Goal: Transaction & Acquisition: Purchase product/service

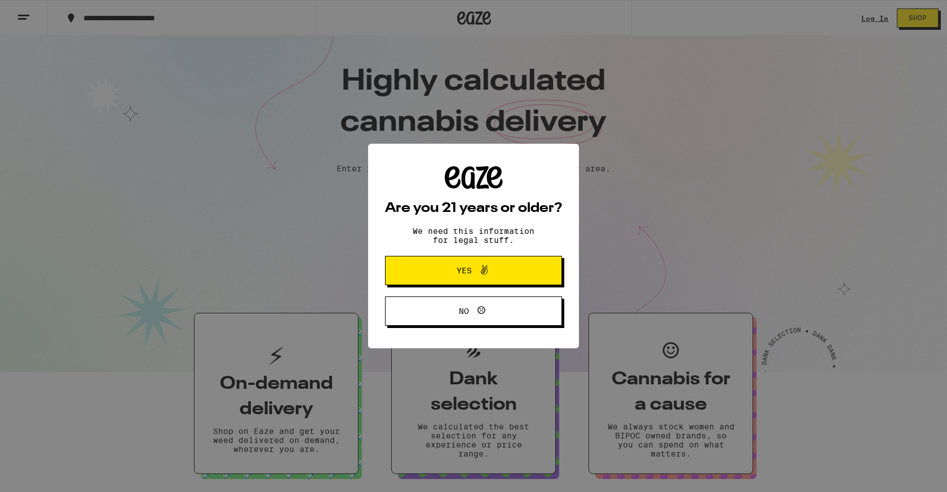
click at [538, 260] on button "Yes" at bounding box center [473, 270] width 177 height 29
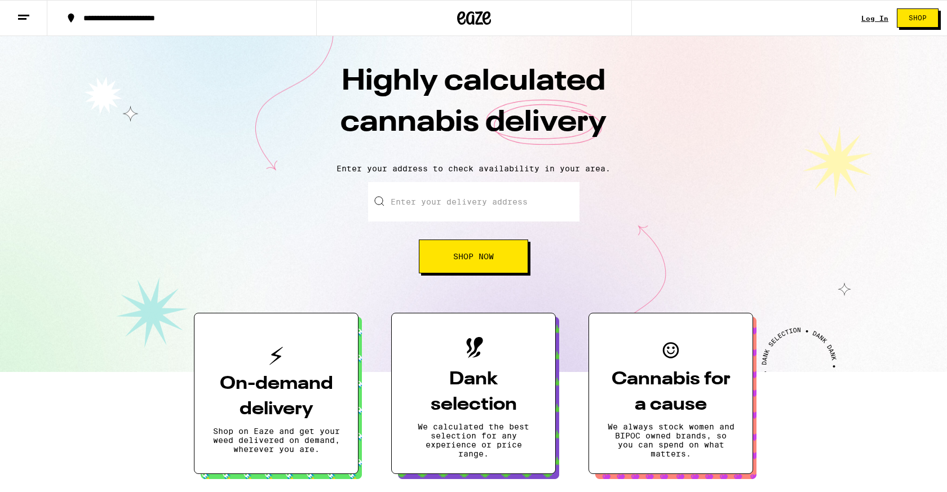
click at [875, 11] on div "Log In Shop" at bounding box center [904, 18] width 86 height 36
click at [875, 18] on link "Log In" at bounding box center [874, 18] width 27 height 7
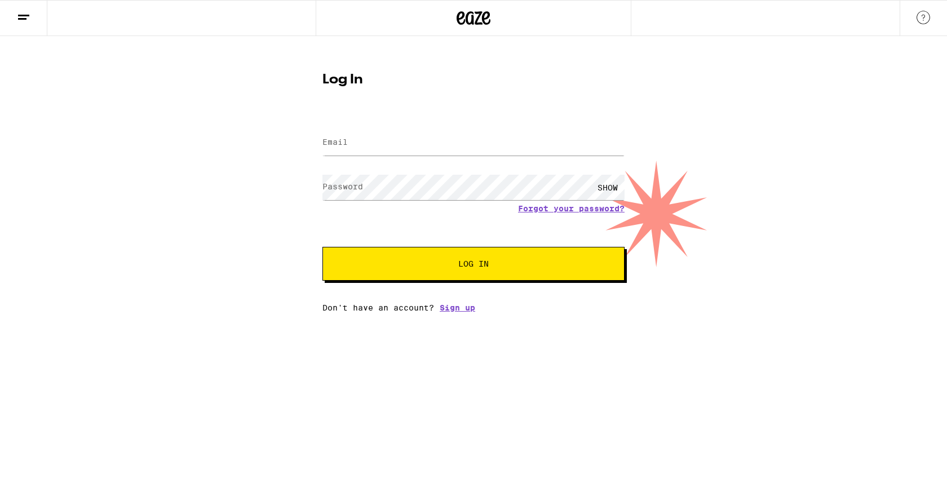
click at [875, 18] on div at bounding box center [473, 18] width 947 height 36
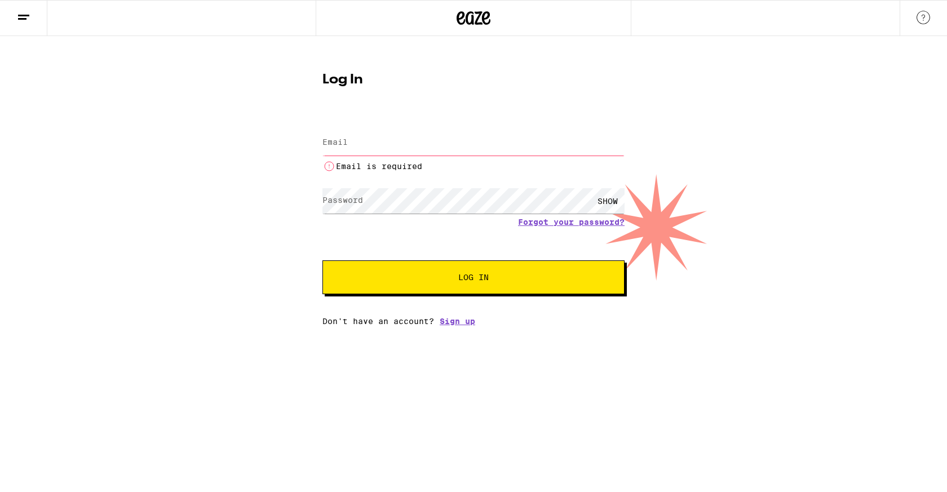
click at [496, 136] on input "Email" at bounding box center [473, 142] width 302 height 25
type input "[EMAIL_ADDRESS][DOMAIN_NAME]"
click at [474, 265] on button "Log In" at bounding box center [473, 277] width 302 height 34
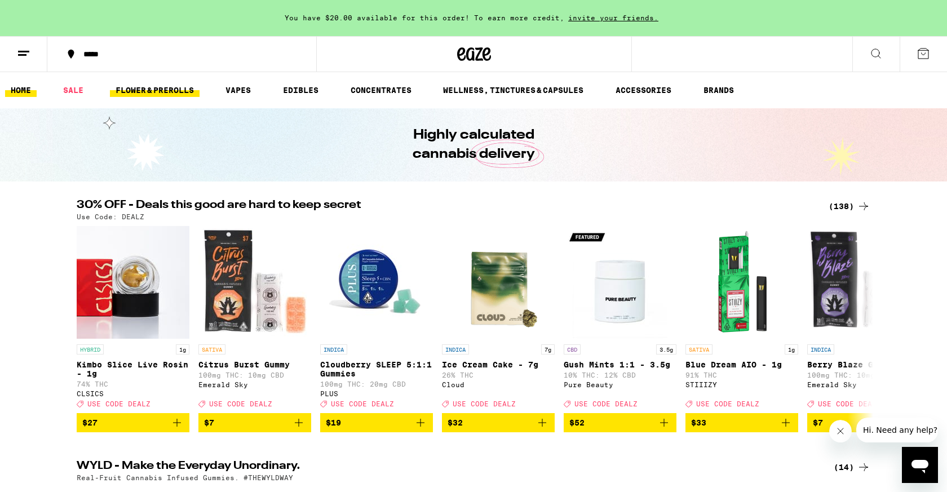
click at [187, 94] on link "FLOWER & PREROLLS" at bounding box center [155, 90] width 90 height 14
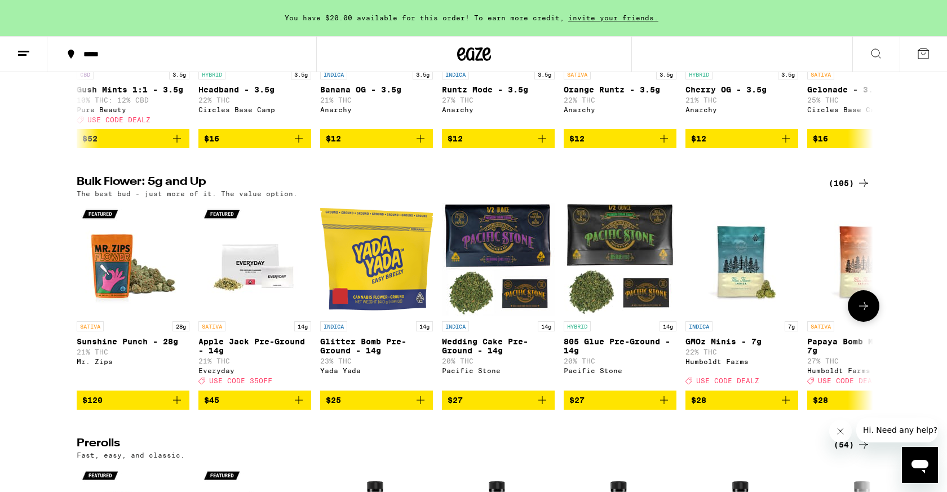
scroll to position [232, 0]
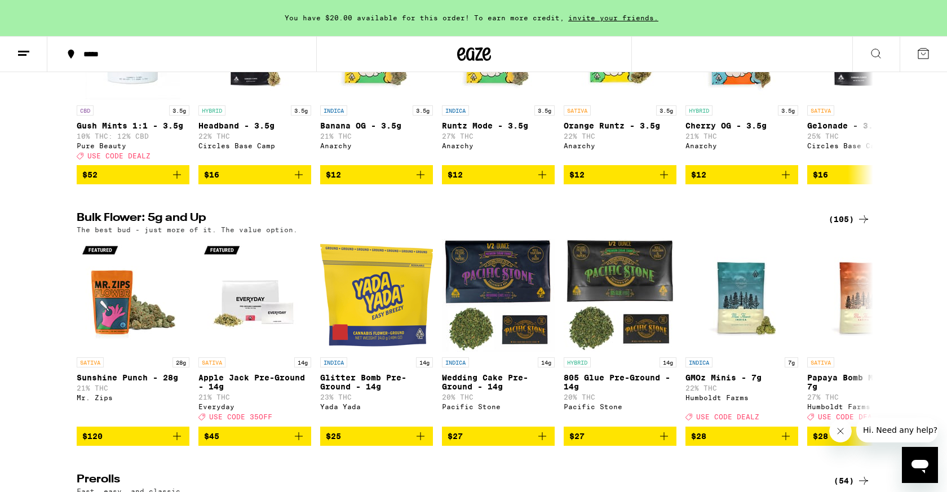
click at [87, 55] on div "*****" at bounding box center [189, 54] width 222 height 8
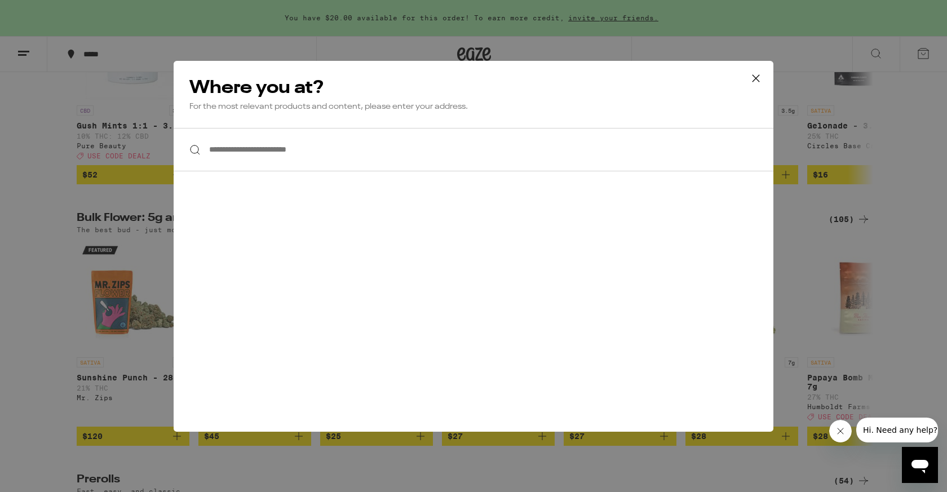
drag, startPoint x: 236, startPoint y: 168, endPoint x: 236, endPoint y: 184, distance: 16.3
click at [236, 166] on input "**********" at bounding box center [474, 149] width 600 height 43
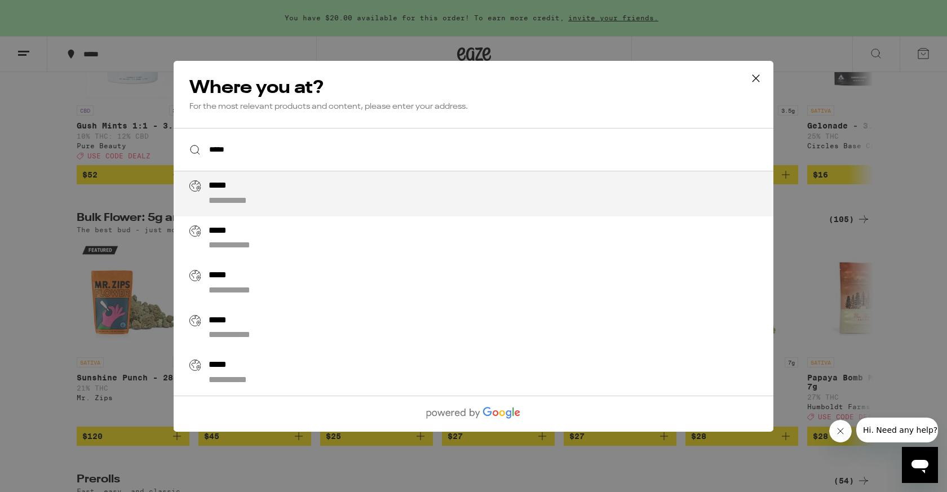
click at [223, 198] on div "**********" at bounding box center [241, 201] width 64 height 12
type input "**********"
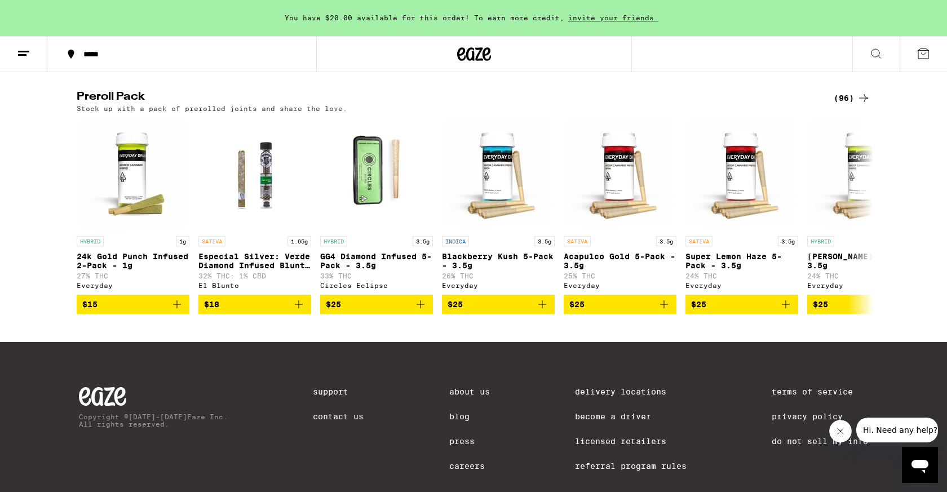
scroll to position [874, 0]
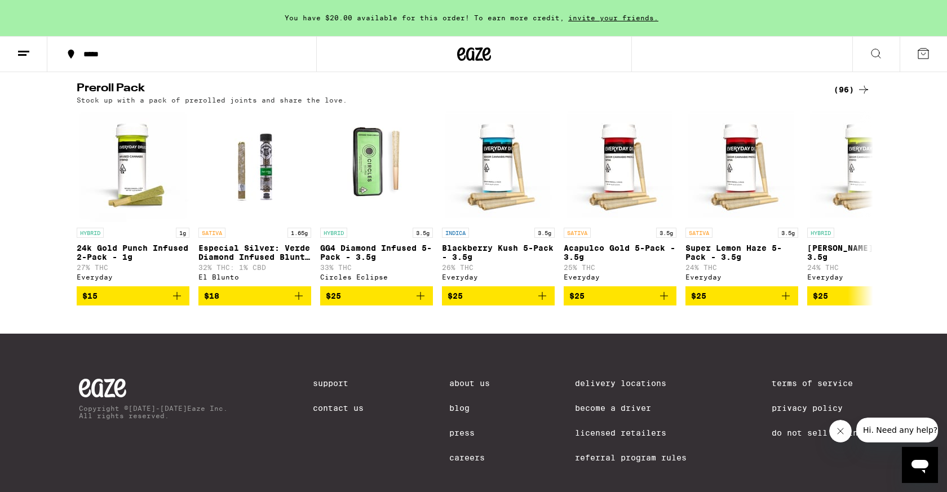
click at [847, 96] on div "(96)" at bounding box center [852, 90] width 37 height 14
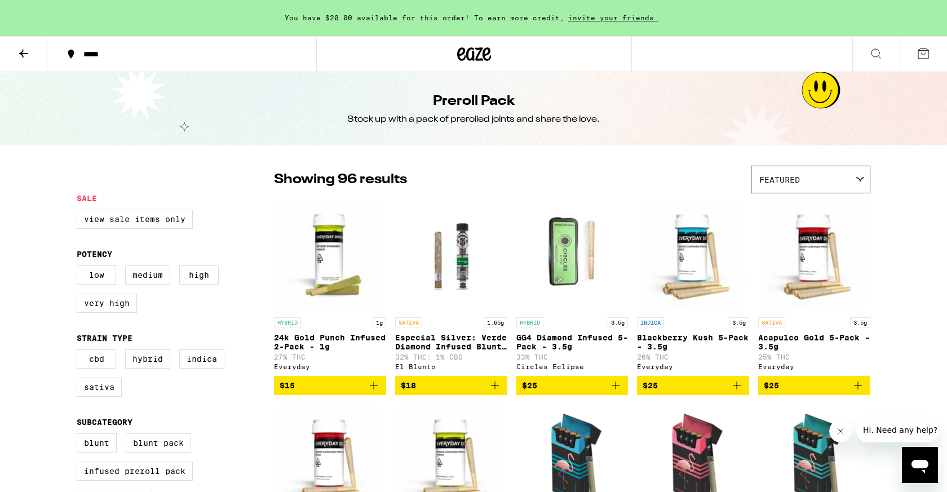
click at [772, 179] on span "Featured" at bounding box center [779, 179] width 41 height 9
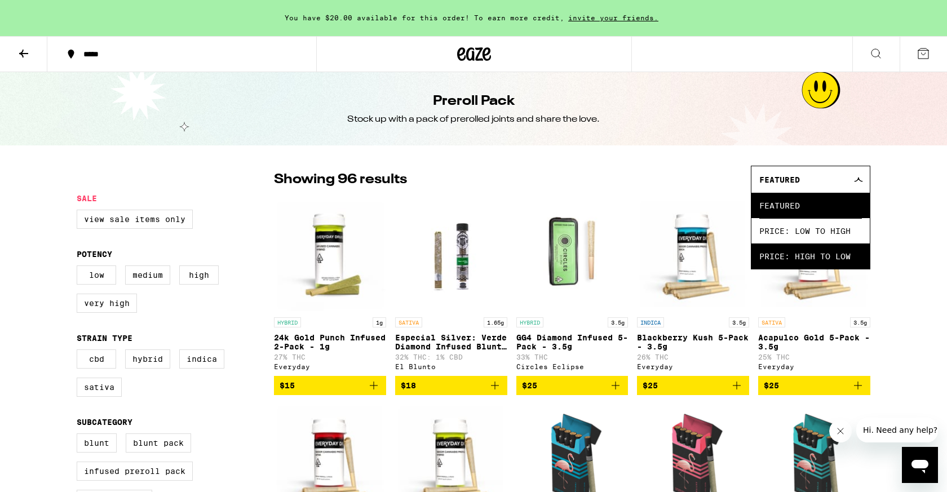
click at [794, 258] on span "Price: High to Low" at bounding box center [810, 256] width 103 height 25
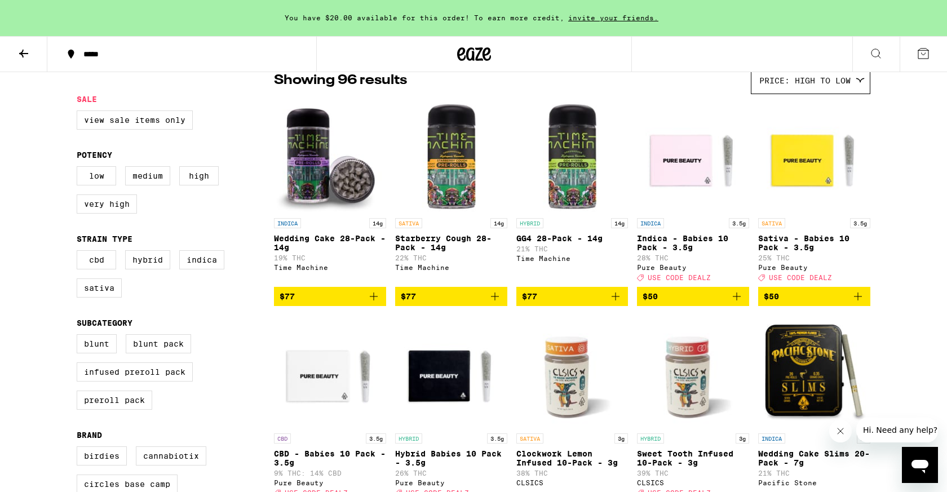
scroll to position [103, 0]
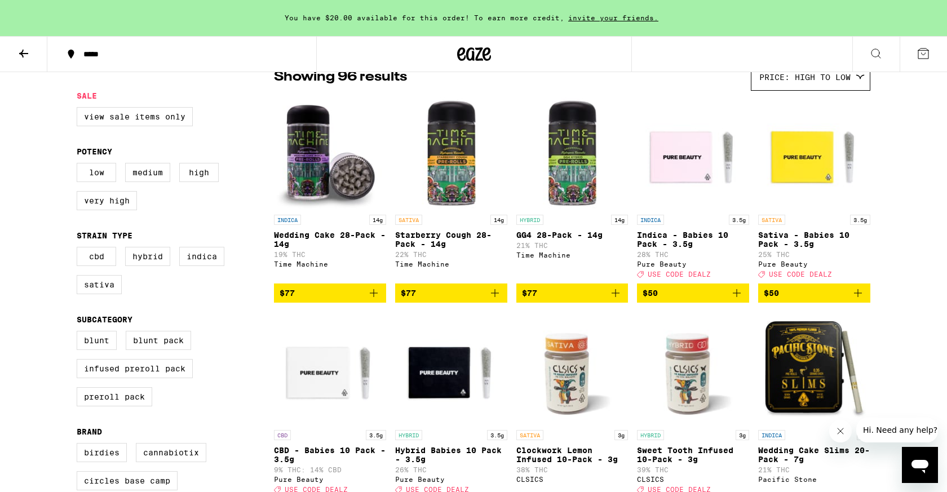
click at [741, 298] on icon "Add to bag" at bounding box center [737, 293] width 14 height 14
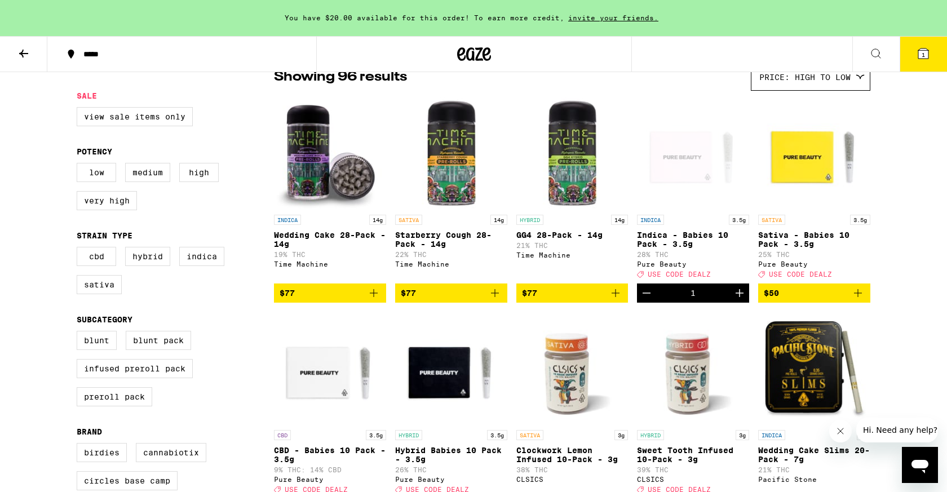
click at [927, 66] on button "1" at bounding box center [923, 54] width 47 height 35
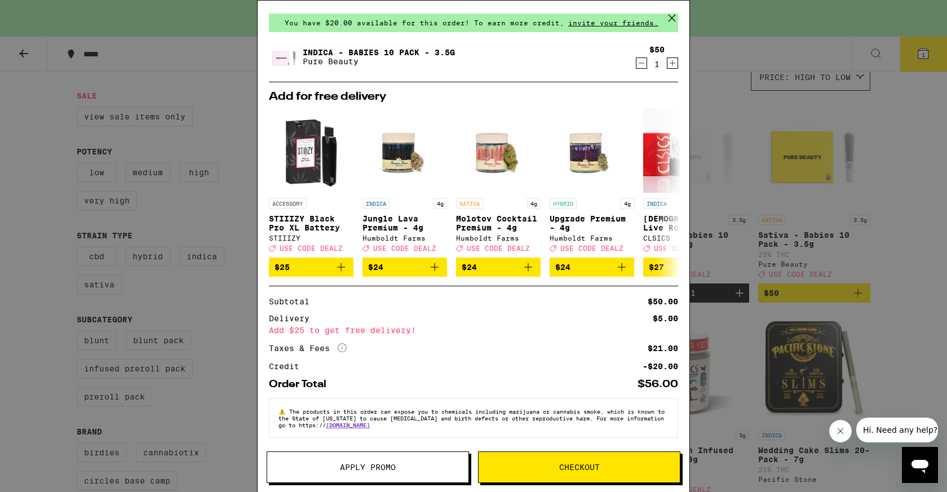
scroll to position [43, 0]
click at [385, 461] on button "Apply Promo" at bounding box center [368, 468] width 202 height 32
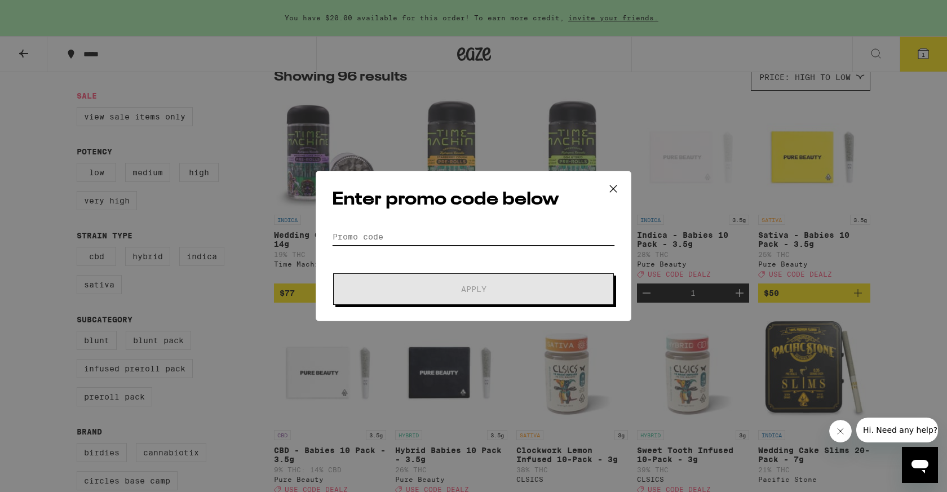
click at [420, 235] on input "Promo Code" at bounding box center [473, 236] width 283 height 17
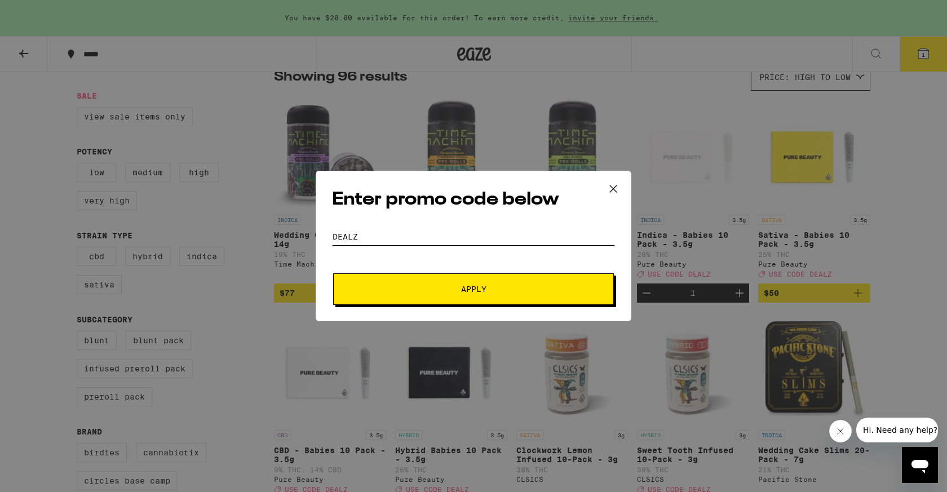
type input "dealz"
click at [408, 286] on span "Apply" at bounding box center [473, 289] width 203 height 8
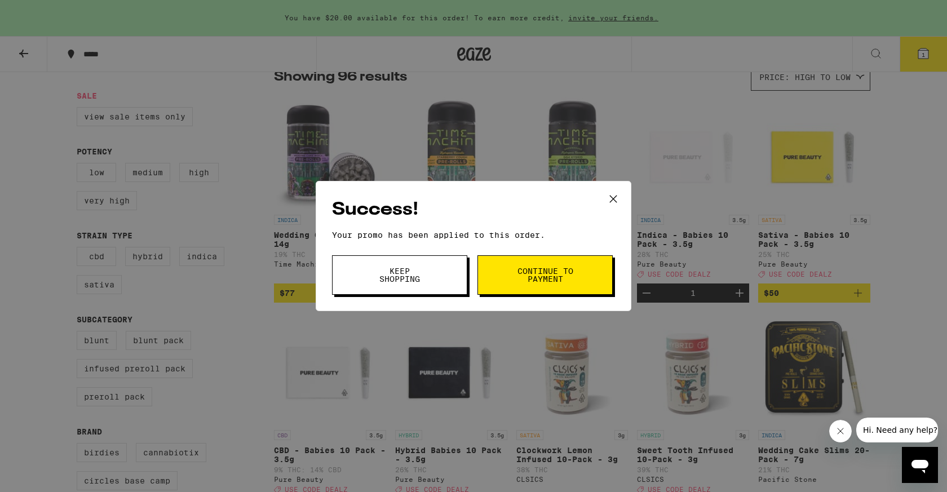
click at [520, 272] on span "Continue to payment" at bounding box center [544, 275] width 57 height 16
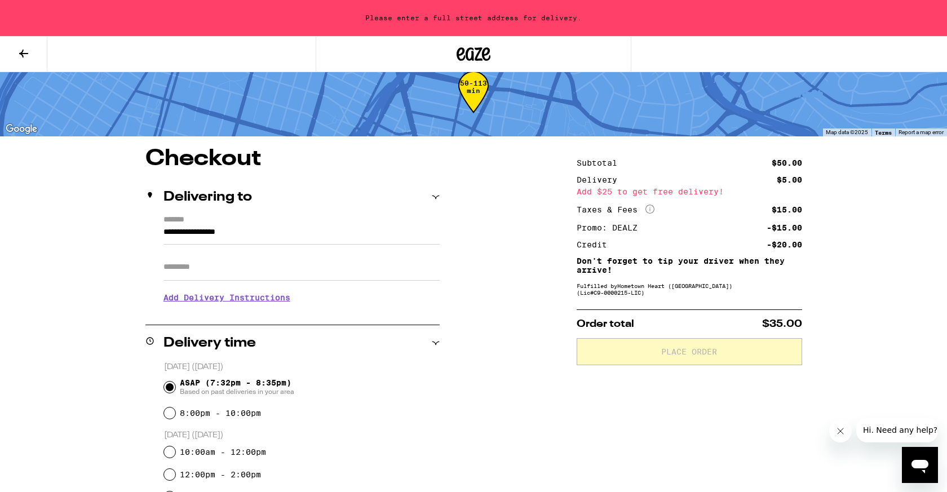
scroll to position [24, 0]
click at [29, 50] on icon at bounding box center [24, 54] width 14 height 14
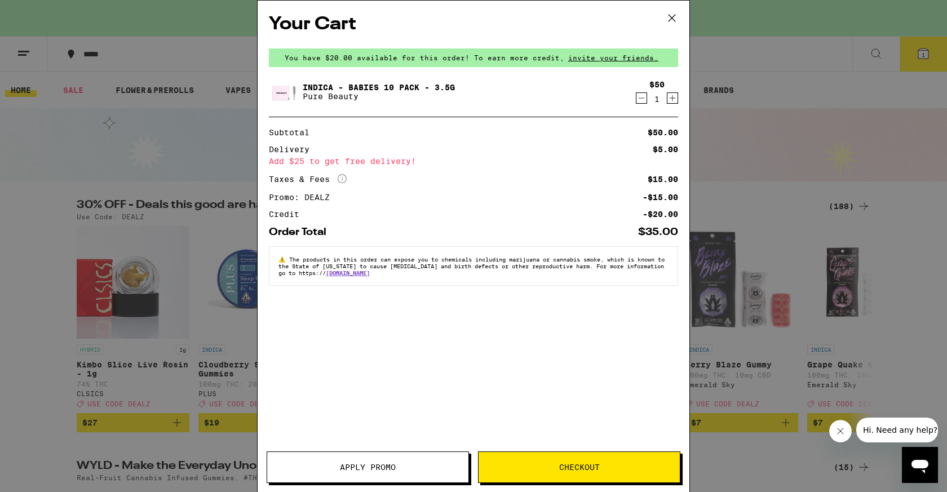
click at [670, 14] on icon at bounding box center [671, 18] width 17 height 17
click at [778, 57] on div "Your Cart You have $20.00 available for this order! To earn more credit, invite…" at bounding box center [473, 246] width 947 height 492
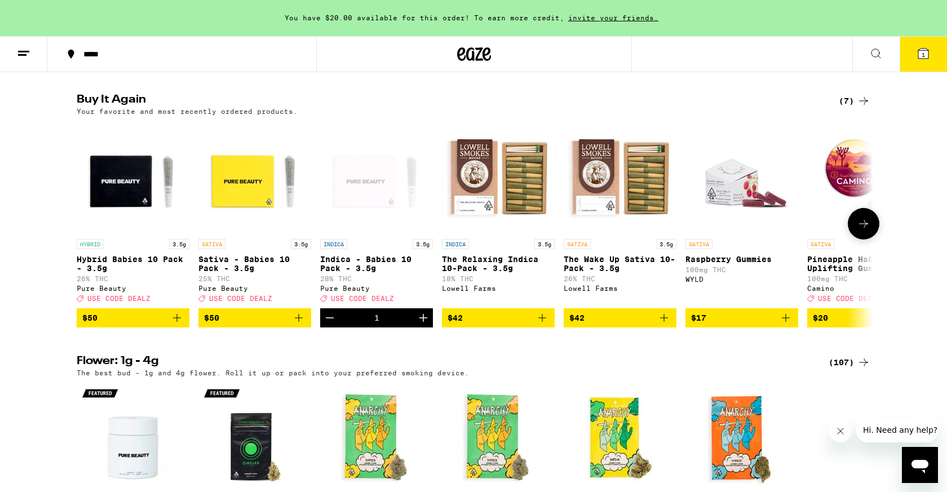
scroll to position [1143, 0]
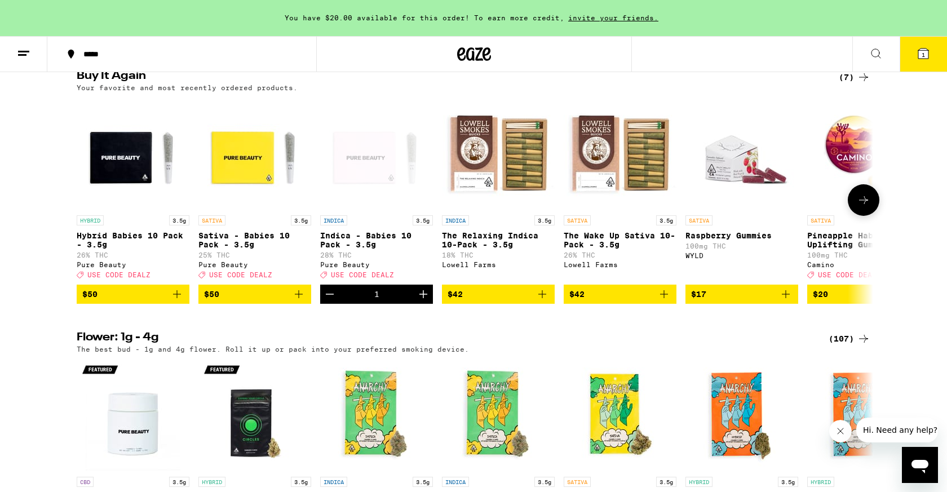
click at [174, 301] on icon "Add to bag" at bounding box center [177, 294] width 14 height 14
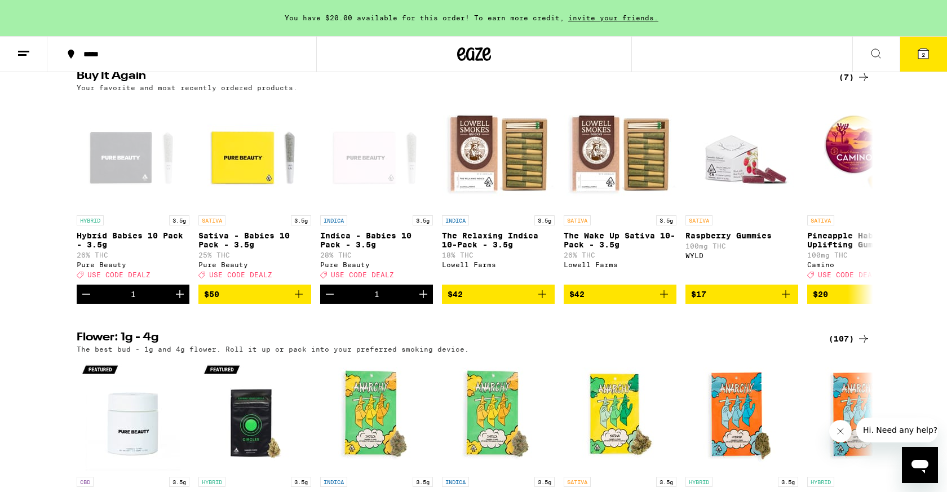
click at [922, 52] on span "2" at bounding box center [923, 54] width 3 height 7
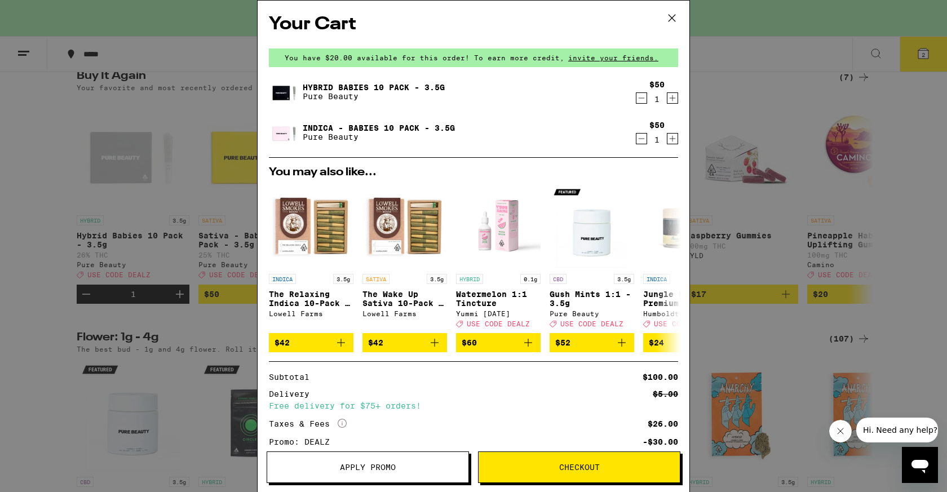
click at [340, 468] on span "Apply Promo" at bounding box center [368, 467] width 56 height 8
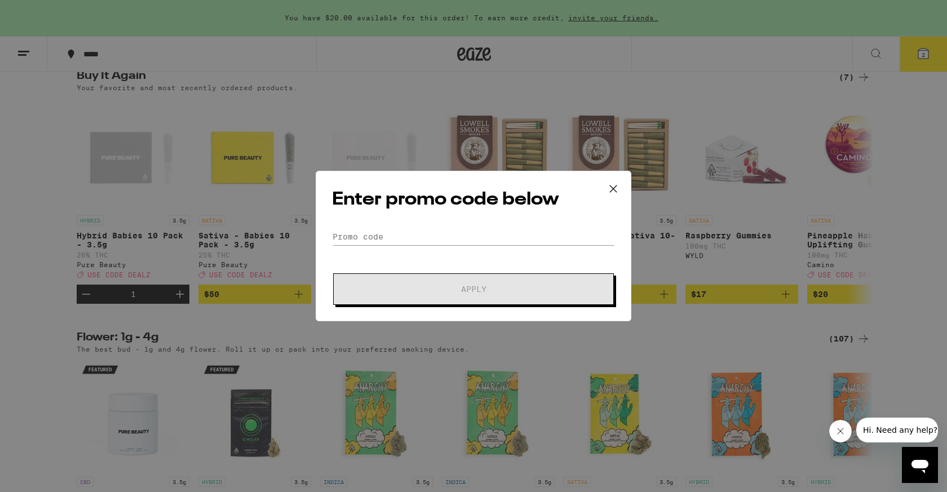
click at [368, 227] on div "Enter promo code below Promo Code Apply" at bounding box center [474, 246] width 316 height 151
click at [368, 241] on input "Promo Code" at bounding box center [473, 236] width 283 height 17
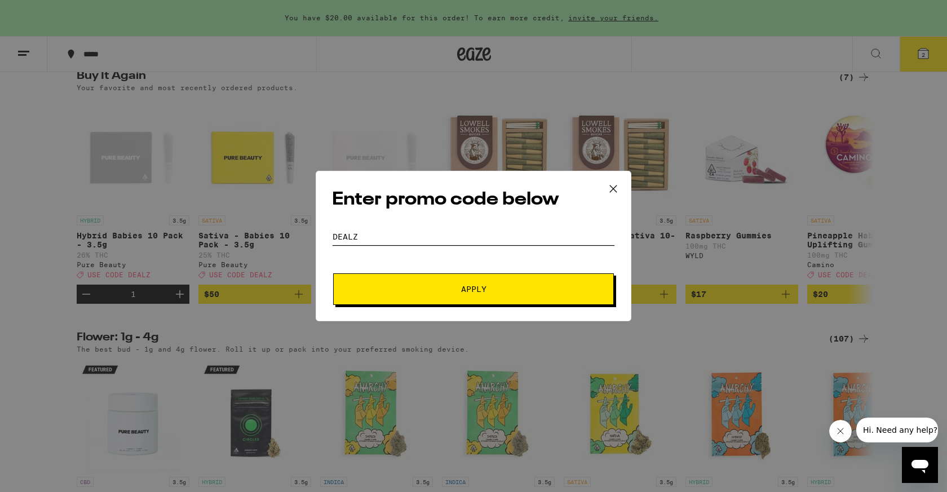
type input "dealz"
click at [388, 288] on span "Apply" at bounding box center [473, 289] width 203 height 8
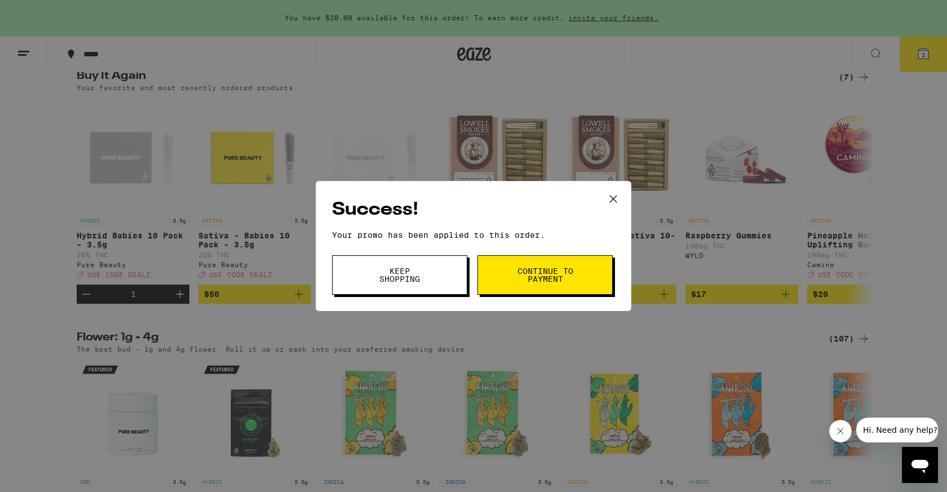
click at [572, 266] on button "Continue to payment" at bounding box center [544, 274] width 135 height 39
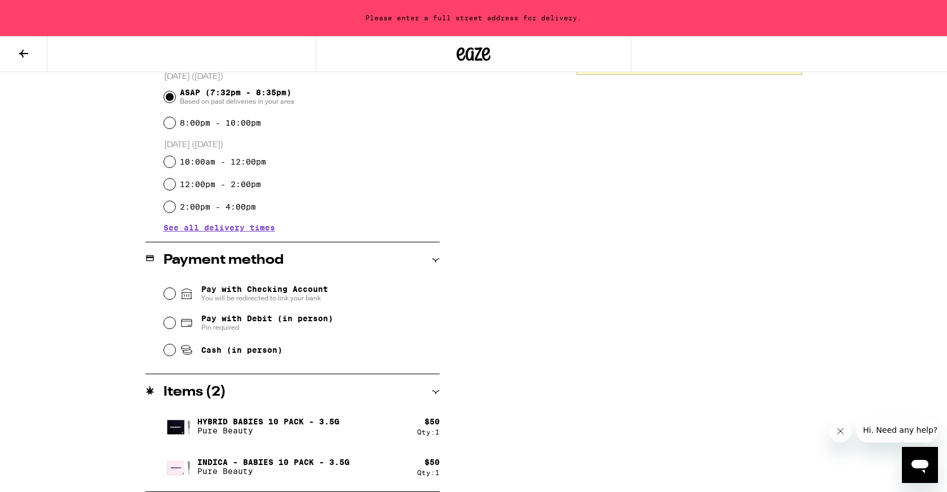
scroll to position [315, 0]
click at [172, 329] on input "Pay with Debit (in person) Pin required" at bounding box center [169, 322] width 11 height 11
radio input "true"
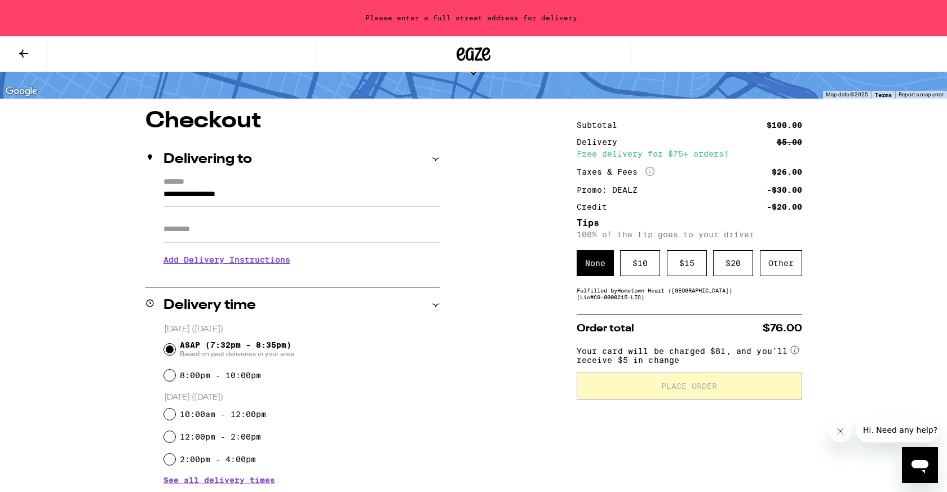
scroll to position [61, 0]
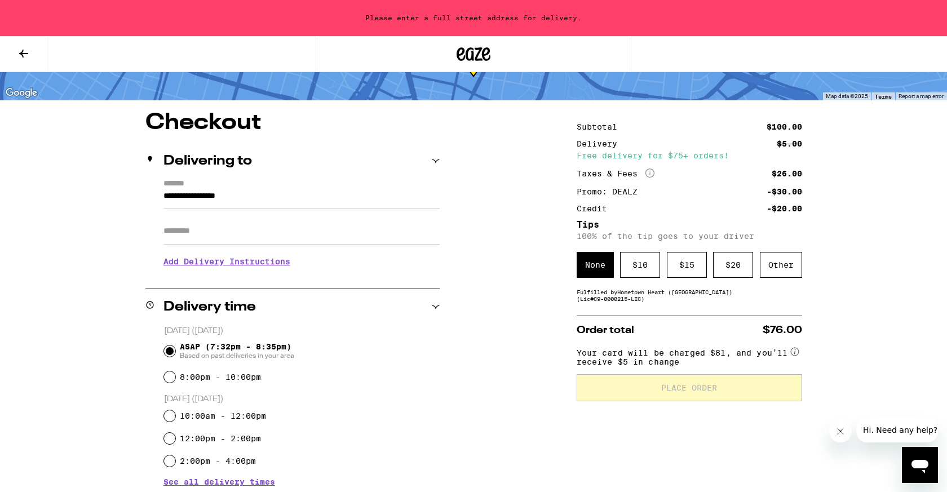
click at [208, 238] on input "Apt/Suite" at bounding box center [301, 231] width 276 height 27
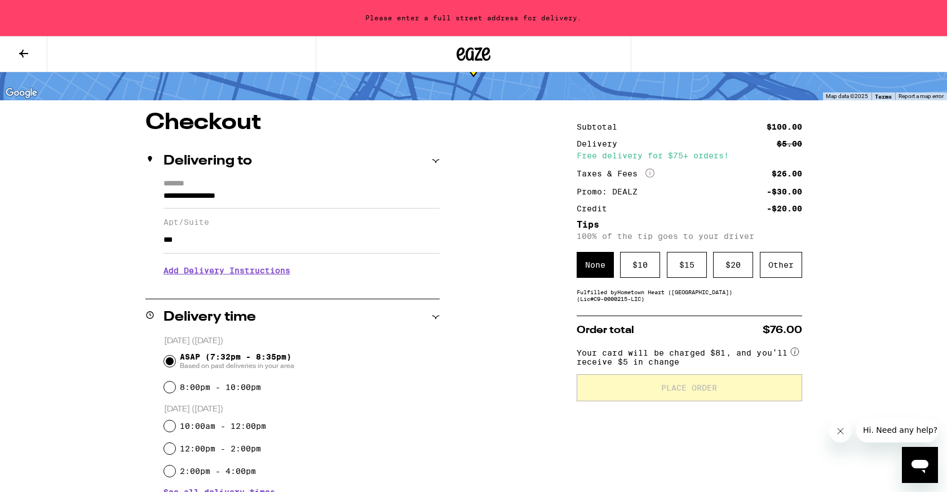
type input "***"
click at [17, 278] on div "**********" at bounding box center [473, 347] width 947 height 817
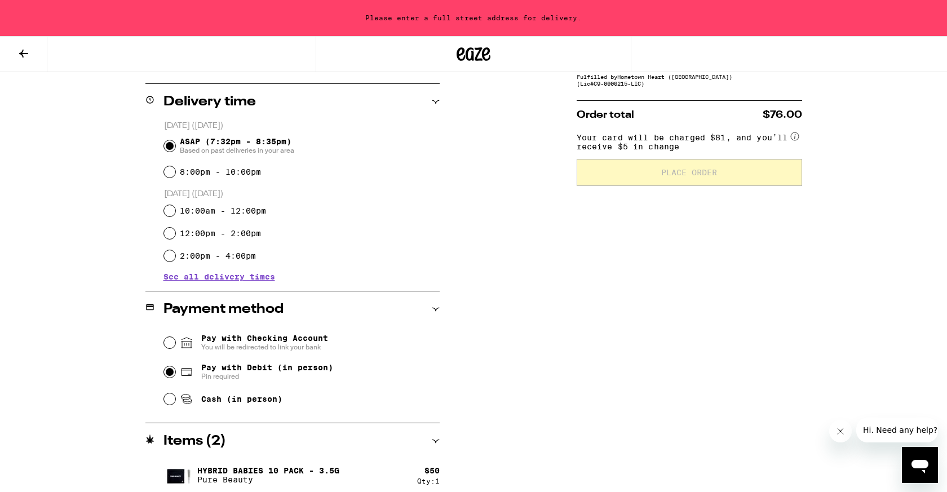
scroll to position [286, 0]
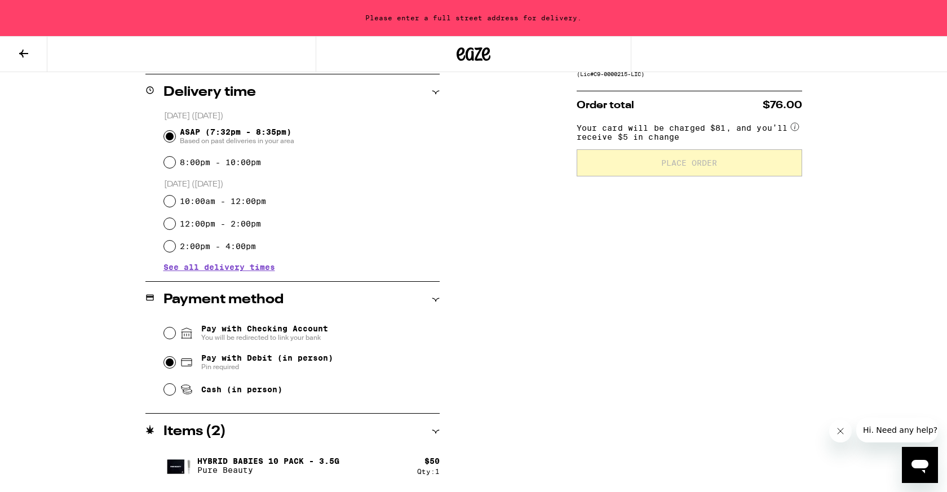
click at [177, 327] on div "Pay with Checking Account You will be redirected to link your bank" at bounding box center [302, 332] width 276 height 29
click at [169, 334] on input "Pay with Checking Account You will be redirected to link your bank" at bounding box center [169, 333] width 11 height 11
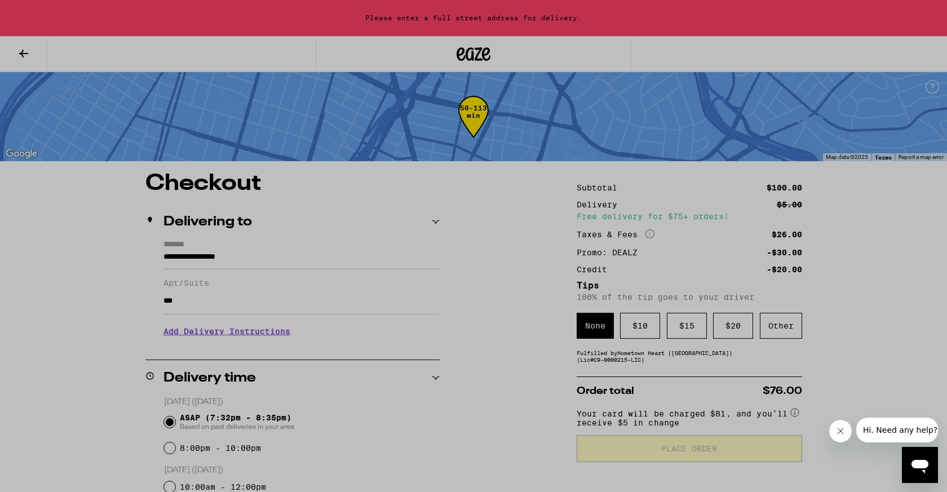
scroll to position [0, 0]
click at [235, 275] on div at bounding box center [473, 246] width 947 height 492
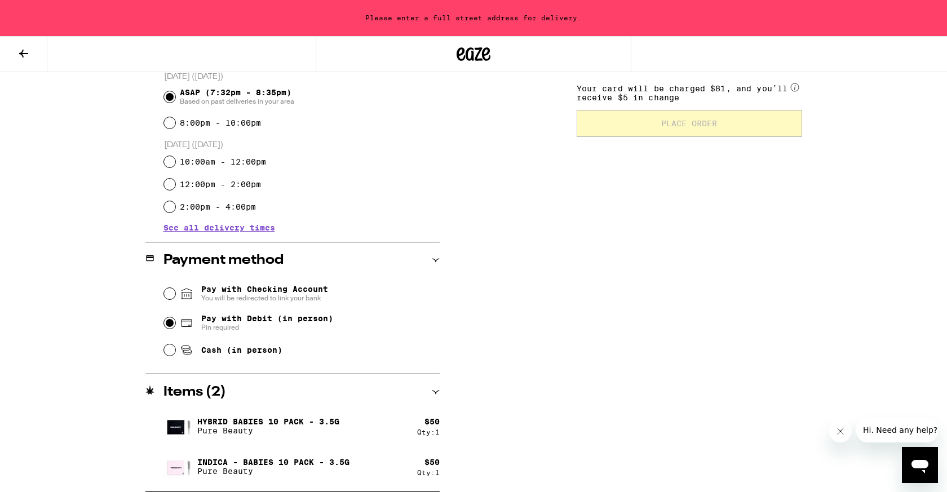
scroll to position [325, 0]
click at [171, 287] on div "Pay with Checking Account You will be redirected to link your bank" at bounding box center [302, 293] width 276 height 29
click at [161, 294] on div "Pay with Checking Account You will be redirected to link your bank Pay with Deb…" at bounding box center [292, 320] width 294 height 84
click at [174, 291] on input "Pay with Checking Account You will be redirected to link your bank" at bounding box center [169, 293] width 11 height 11
radio input "false"
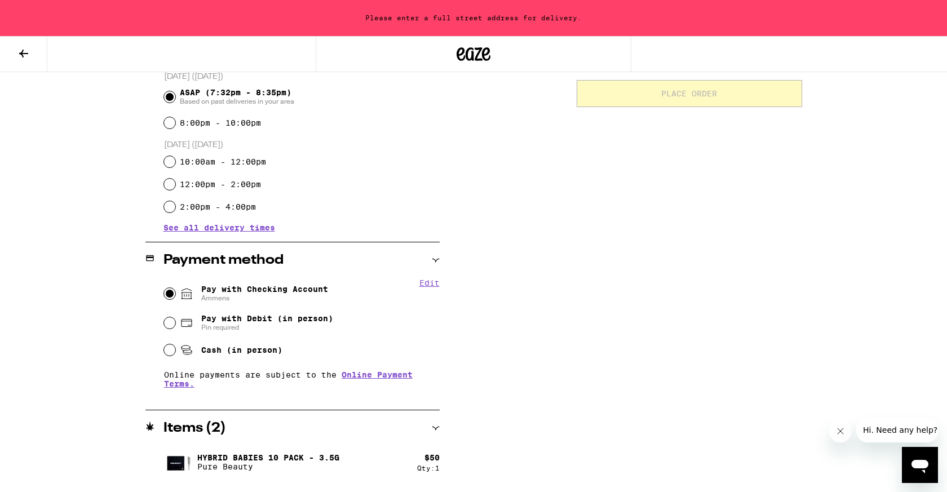
click at [528, 295] on div "**********" at bounding box center [474, 187] width 812 height 681
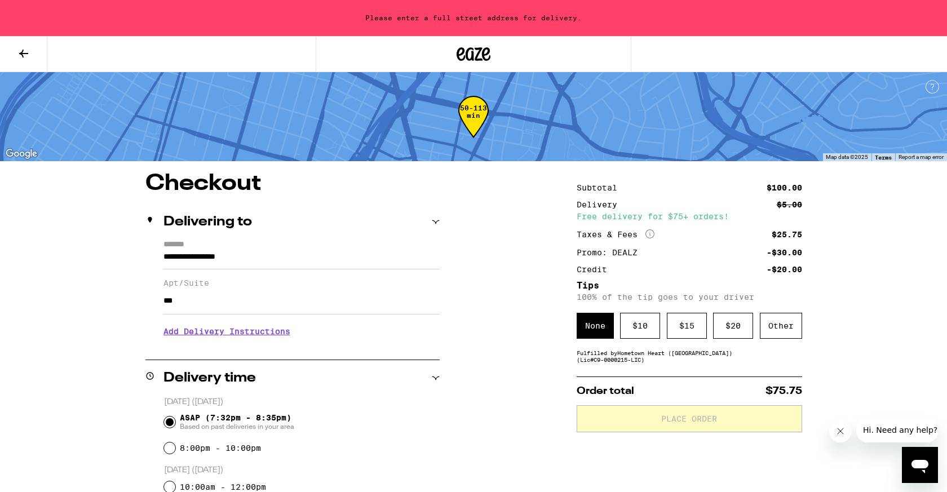
scroll to position [0, 0]
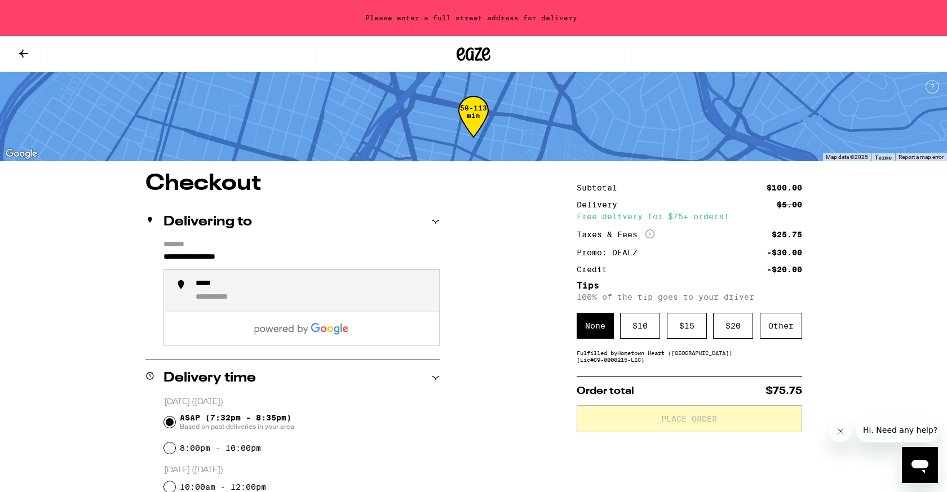
click at [251, 255] on input "**********" at bounding box center [301, 259] width 276 height 19
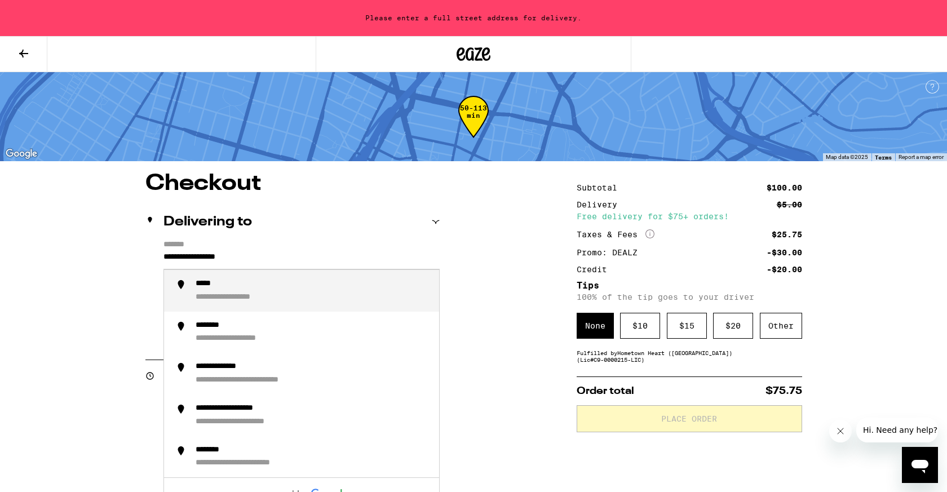
click at [232, 260] on input "**********" at bounding box center [301, 259] width 276 height 19
click at [242, 289] on div "**********" at bounding box center [234, 284] width 77 height 10
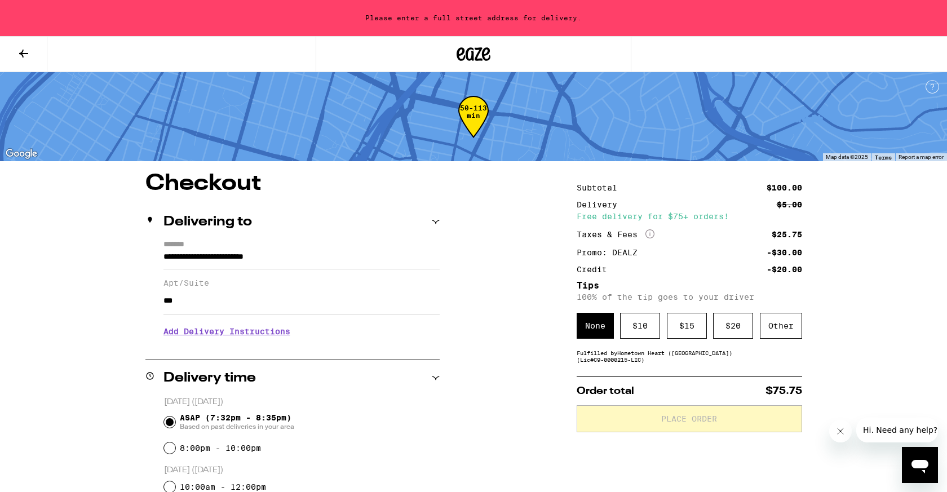
type input "**********"
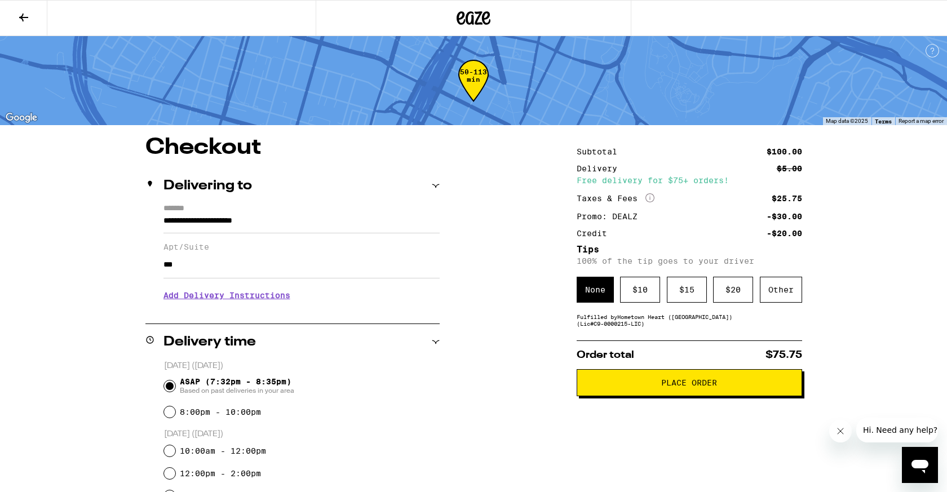
click at [609, 387] on span "Place Order" at bounding box center [689, 383] width 206 height 8
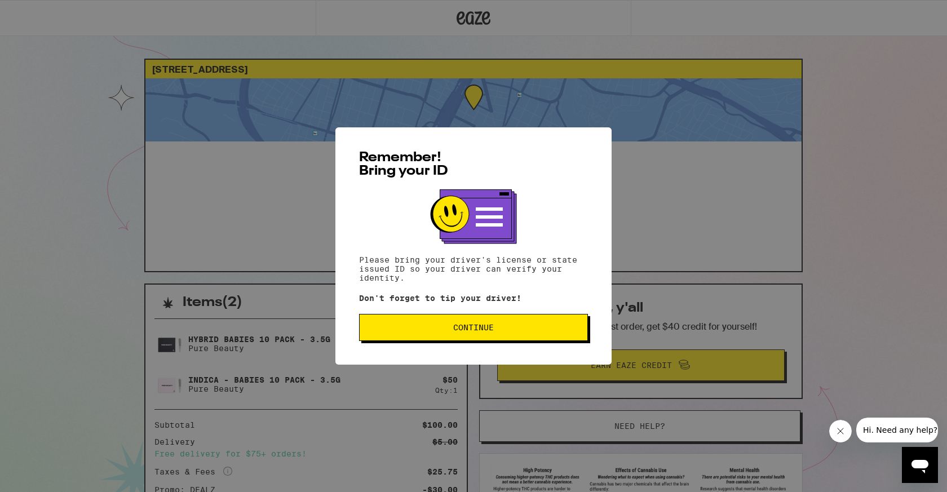
click at [490, 324] on button "Continue" at bounding box center [473, 327] width 229 height 27
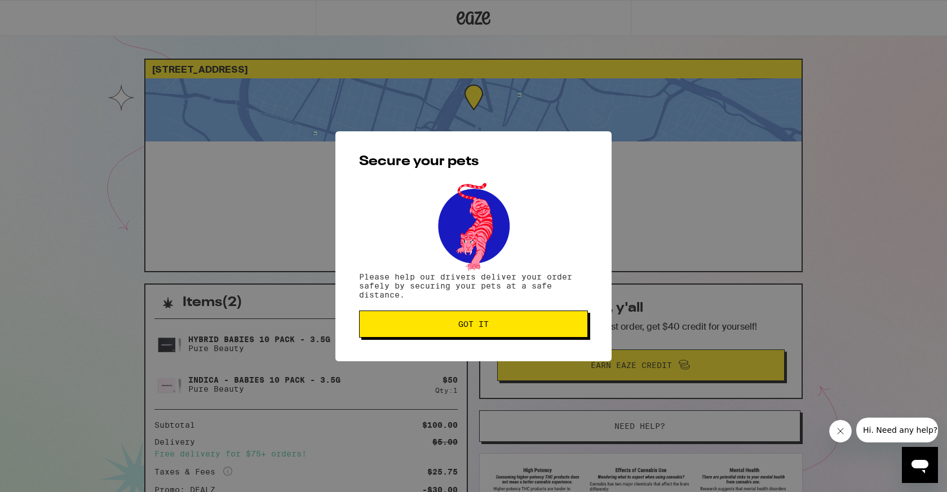
click at [393, 325] on span "Got it" at bounding box center [474, 324] width 210 height 8
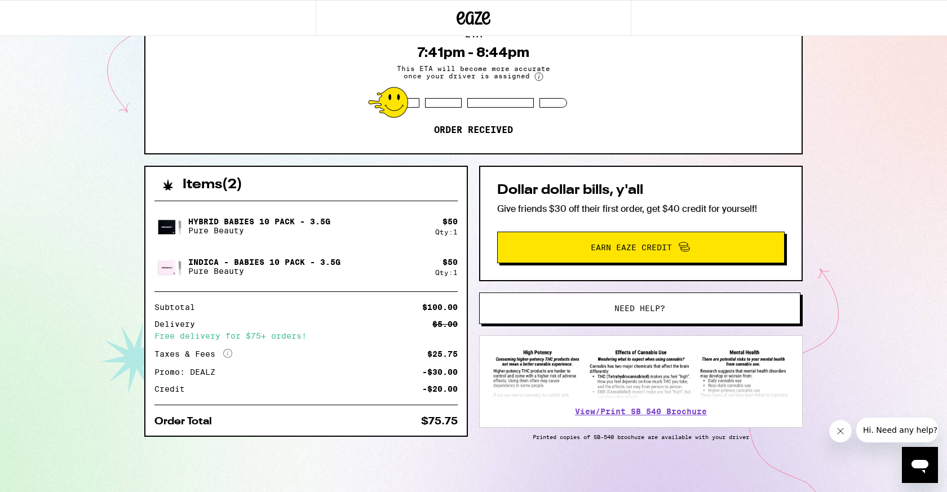
scroll to position [118, 0]
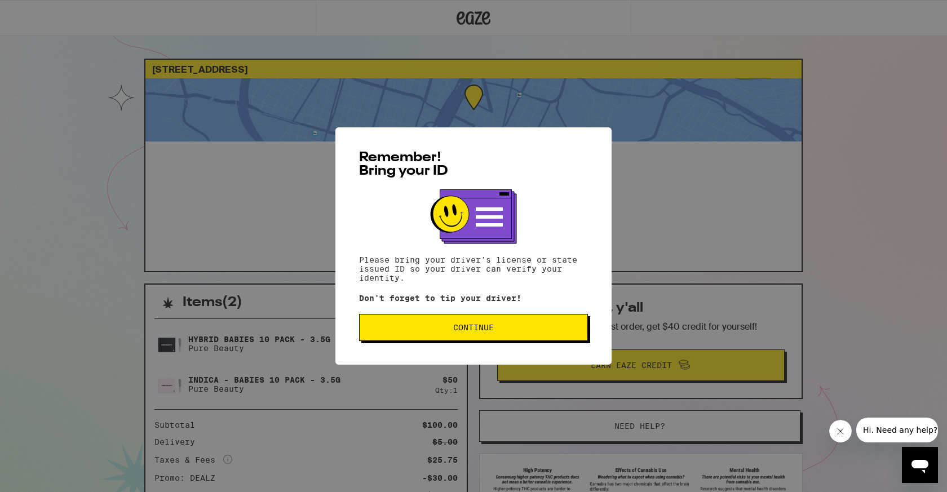
click at [421, 330] on span "Continue" at bounding box center [474, 328] width 210 height 8
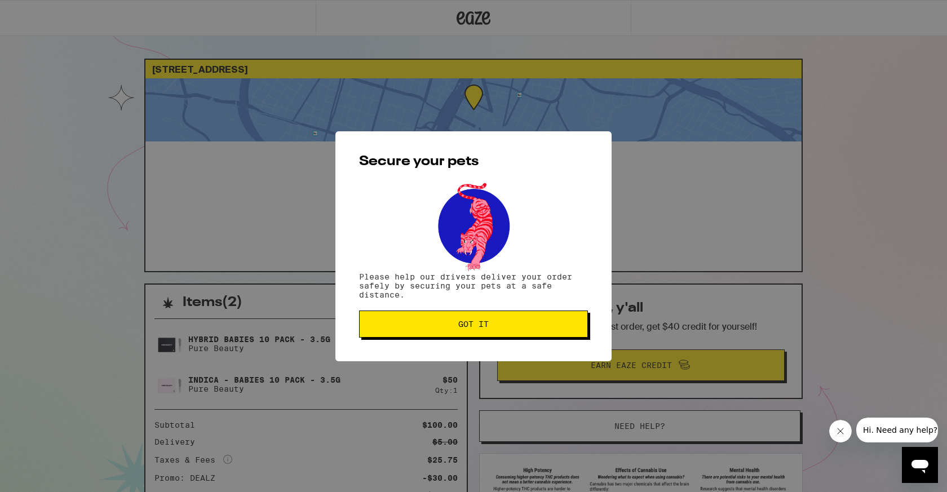
click at [421, 330] on button "Got it" at bounding box center [473, 324] width 229 height 27
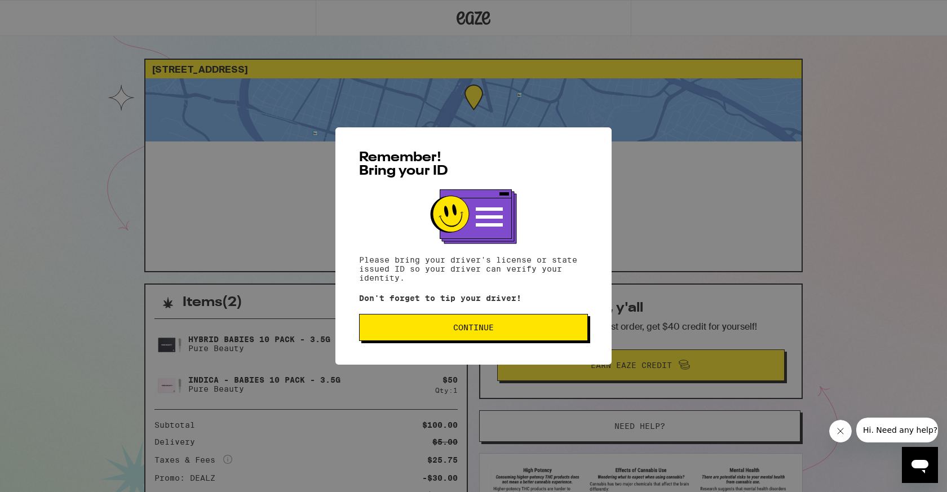
click at [415, 331] on span "Continue" at bounding box center [474, 328] width 210 height 8
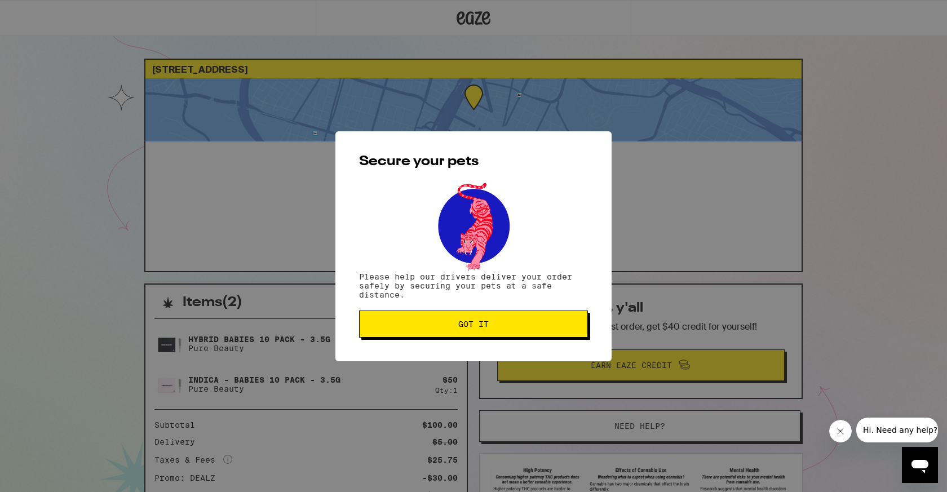
click at [415, 331] on button "Got it" at bounding box center [473, 324] width 229 height 27
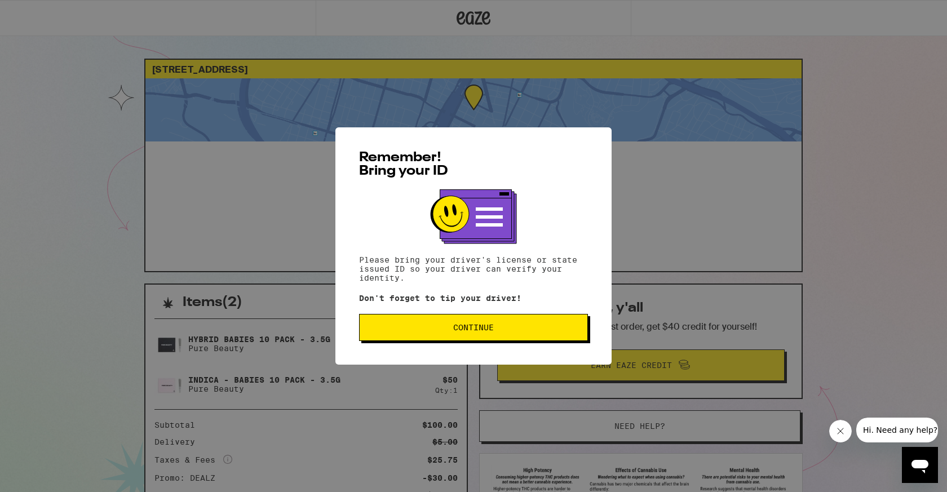
click at [415, 331] on span "Continue" at bounding box center [474, 328] width 210 height 8
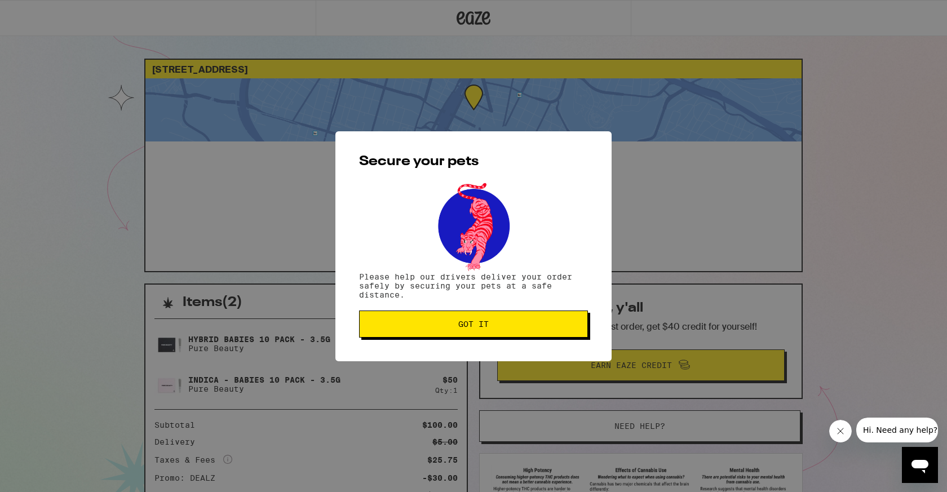
click at [424, 335] on button "Got it" at bounding box center [473, 324] width 229 height 27
